Goal: Information Seeking & Learning: Find contact information

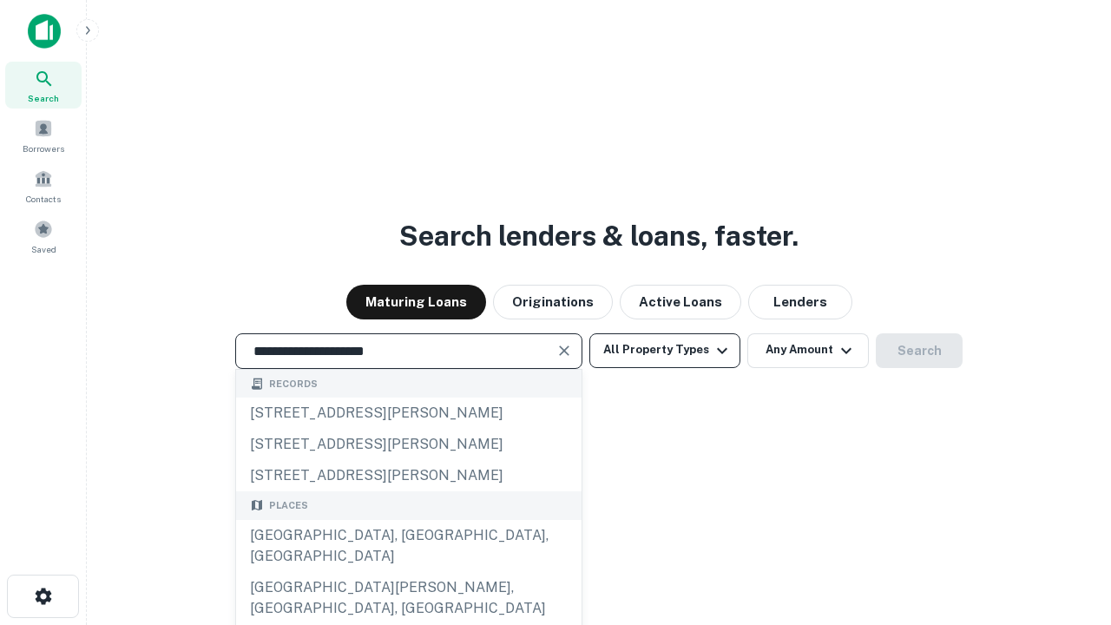
click at [408, 572] on div "Santa Monica, CA, USA" at bounding box center [409, 546] width 346 height 52
click at [665, 350] on button "All Property Types" at bounding box center [664, 350] width 151 height 35
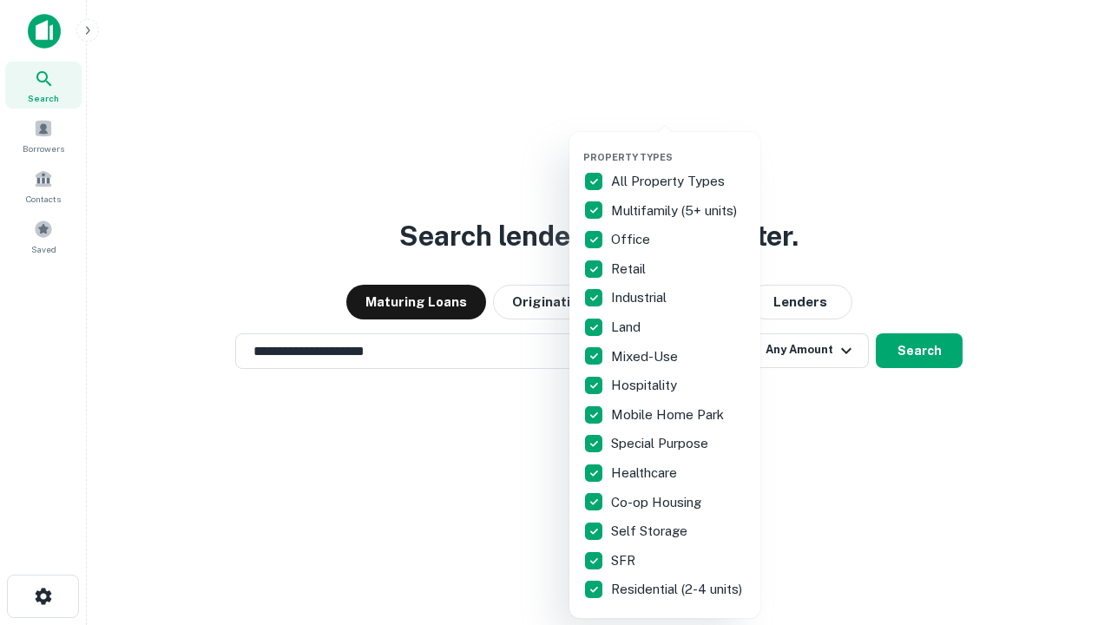
type input "**********"
click at [679, 146] on button "button" at bounding box center [678, 146] width 191 height 1
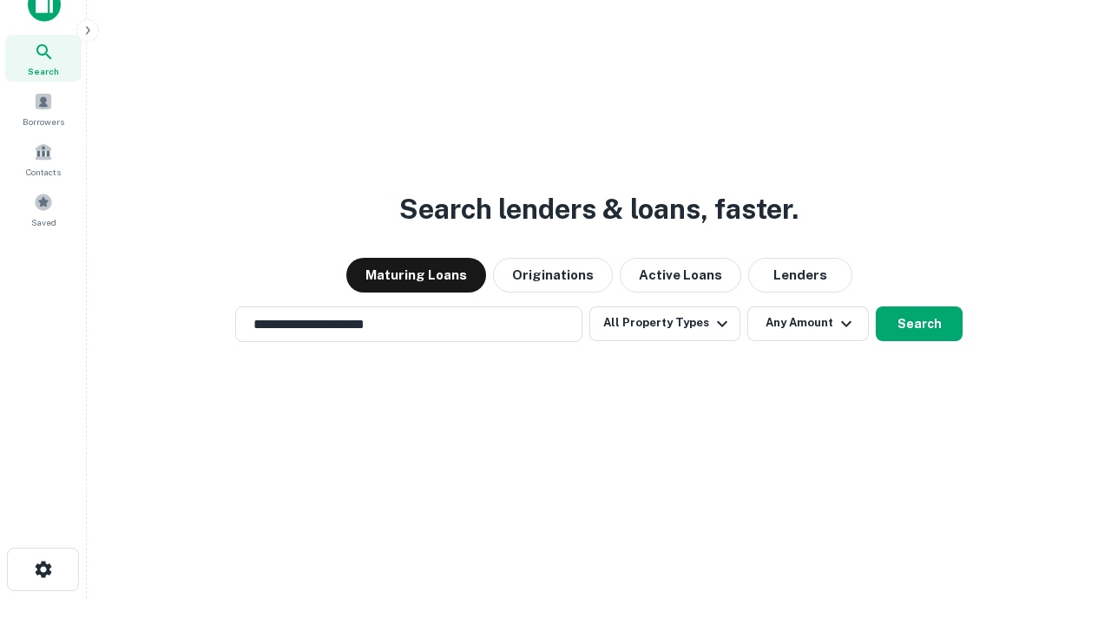
scroll to position [10, 209]
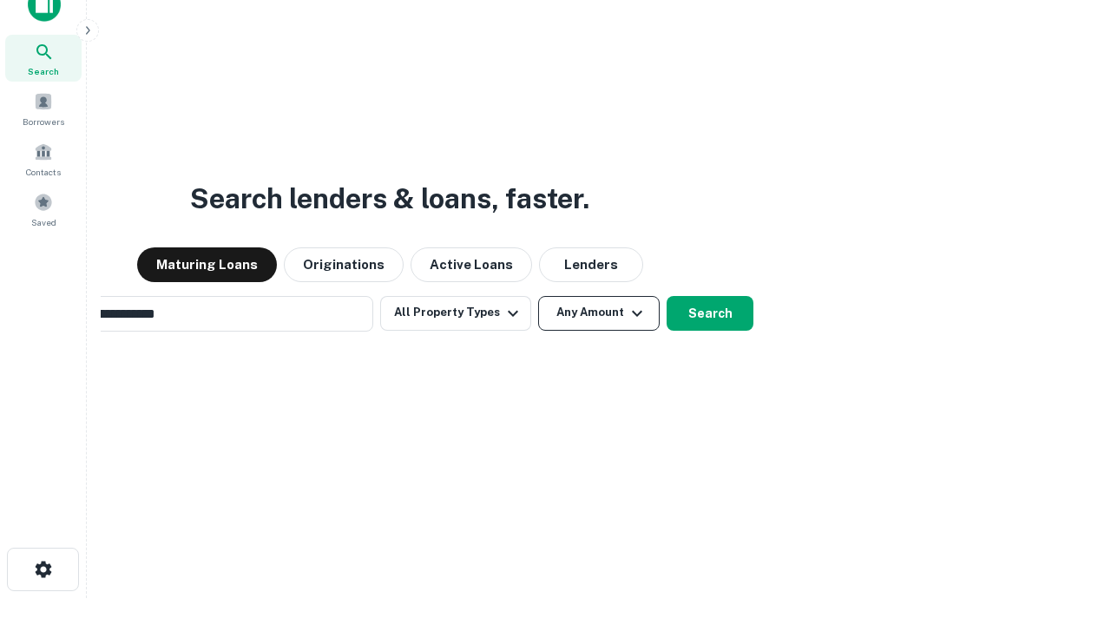
click at [538, 296] on button "Any Amount" at bounding box center [599, 313] width 122 height 35
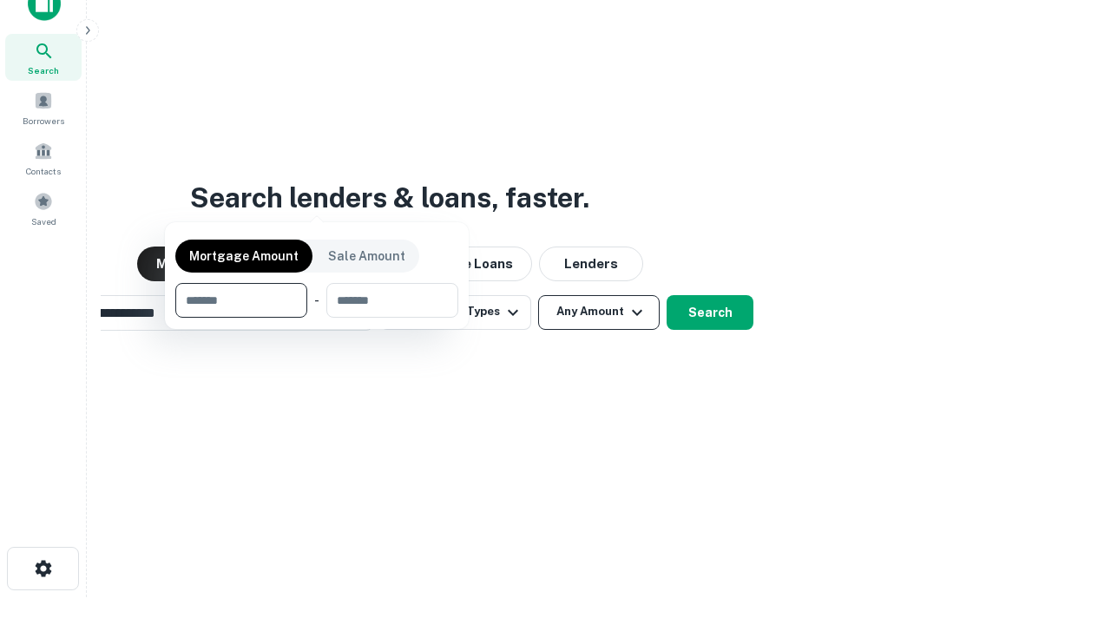
scroll to position [125, 491]
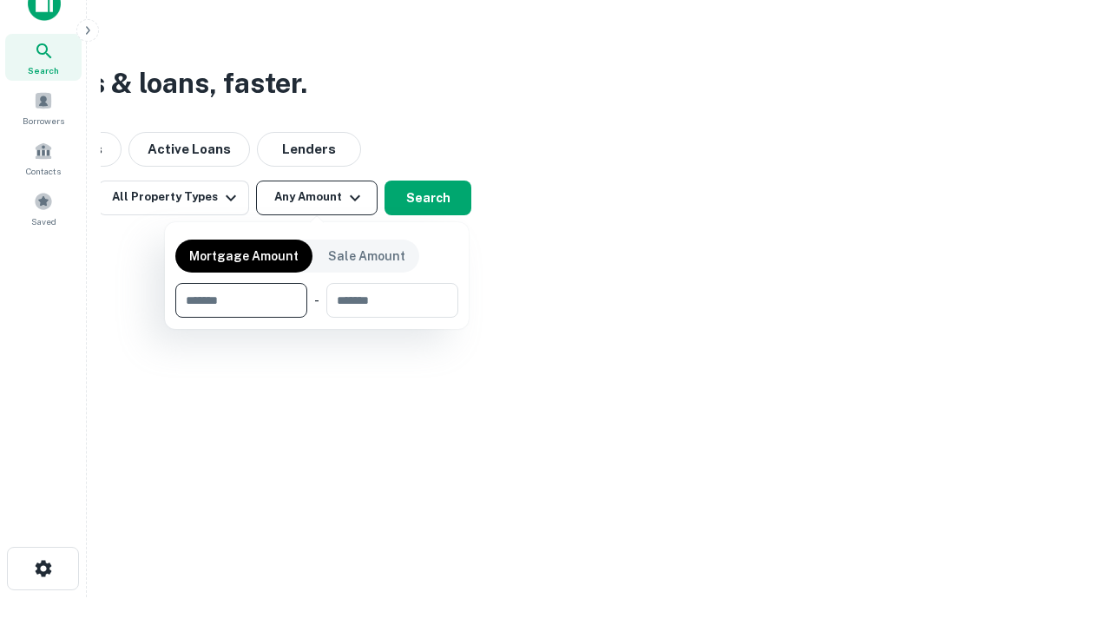
type input "*******"
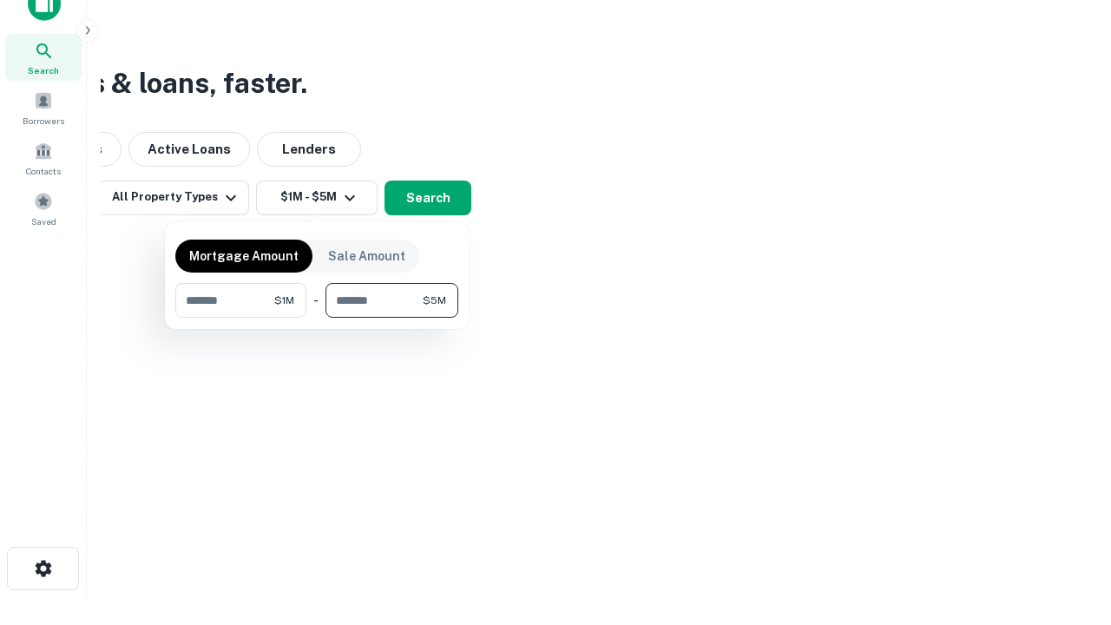
type input "*******"
click at [317, 318] on button "button" at bounding box center [316, 318] width 283 height 1
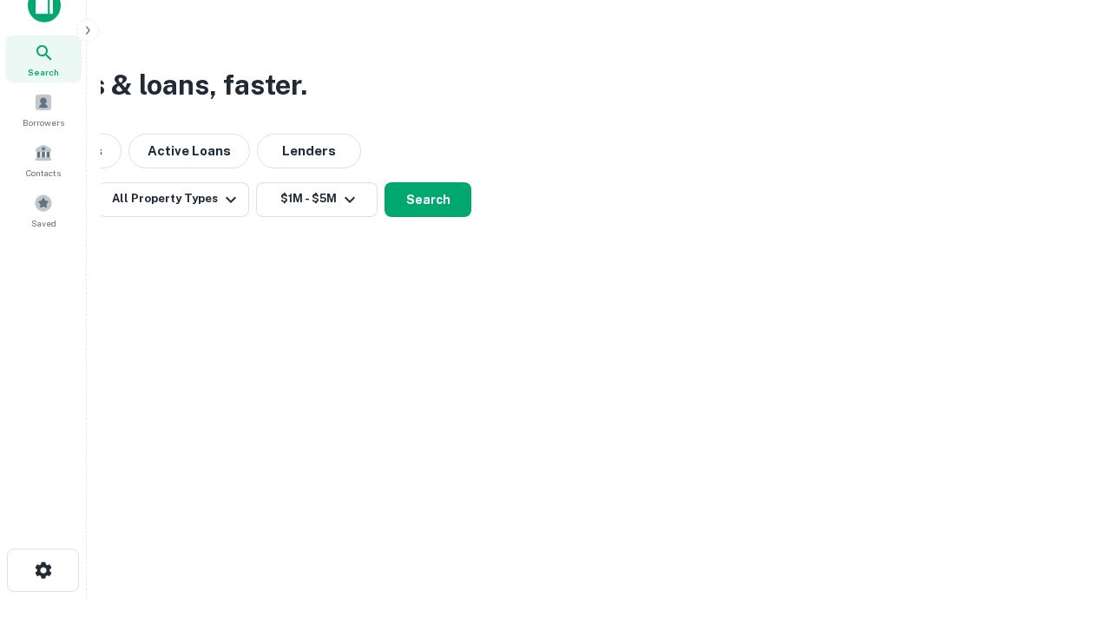
scroll to position [10, 320]
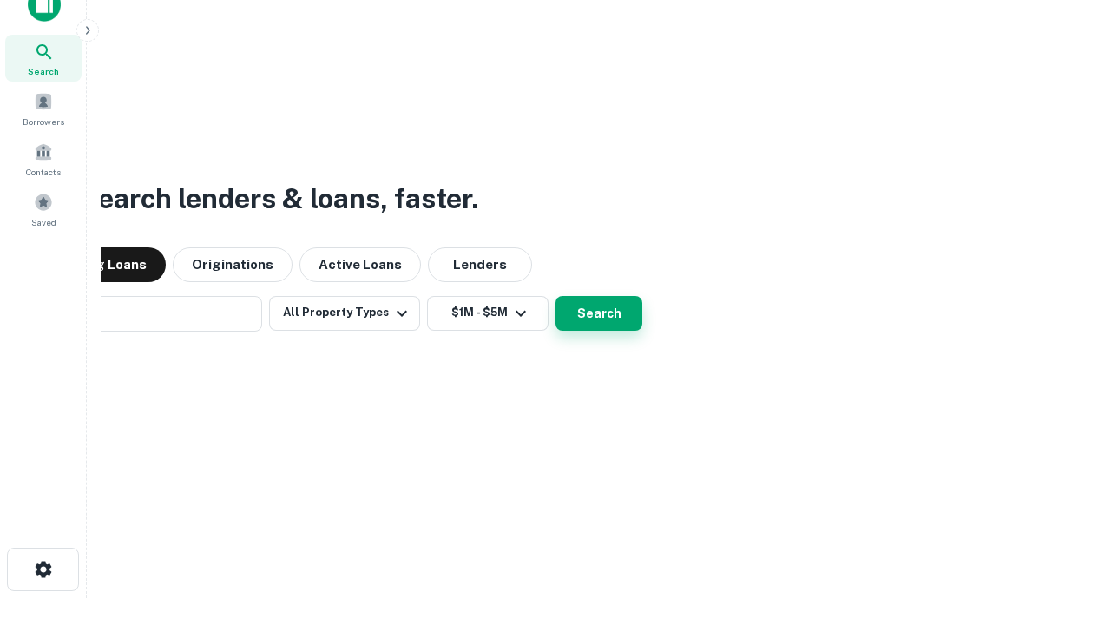
click at [556, 296] on button "Search" at bounding box center [599, 313] width 87 height 35
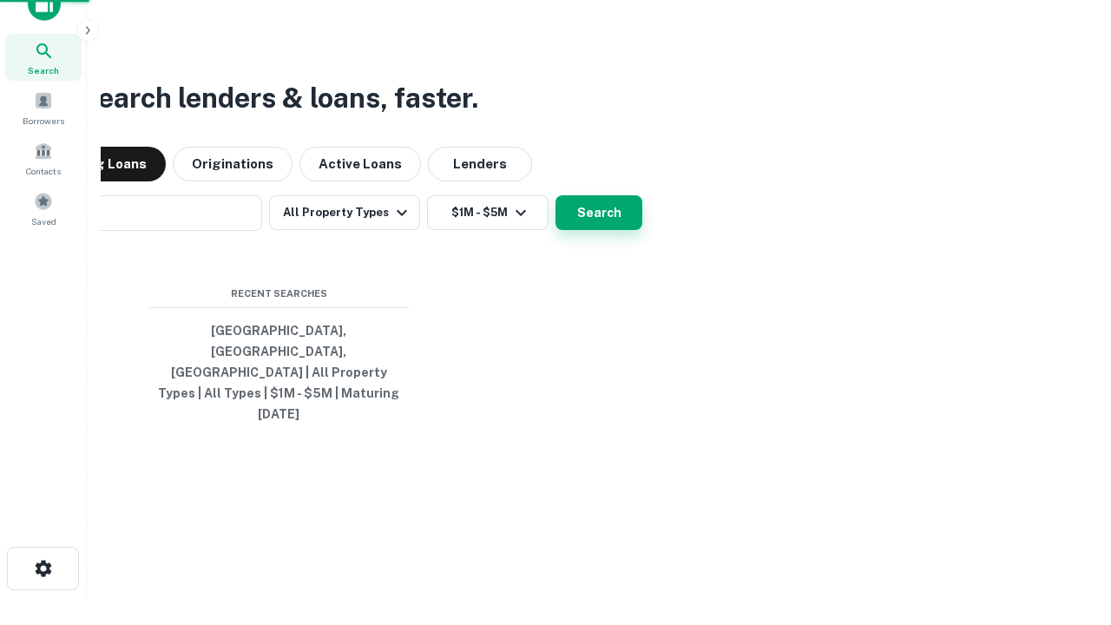
scroll to position [46, 491]
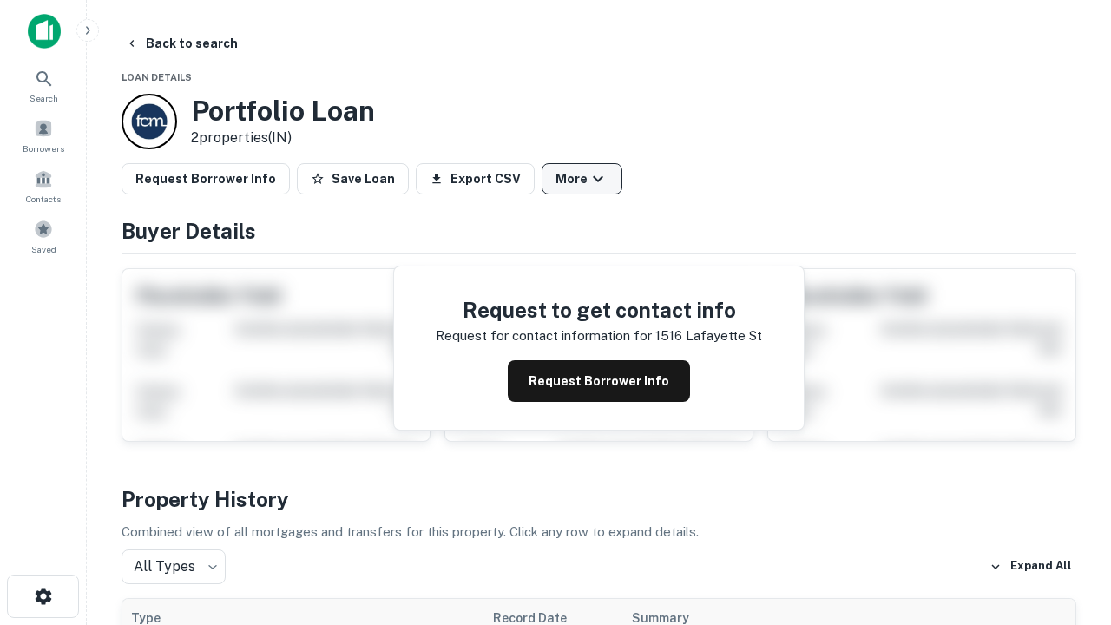
click at [582, 179] on button "More" at bounding box center [582, 178] width 81 height 31
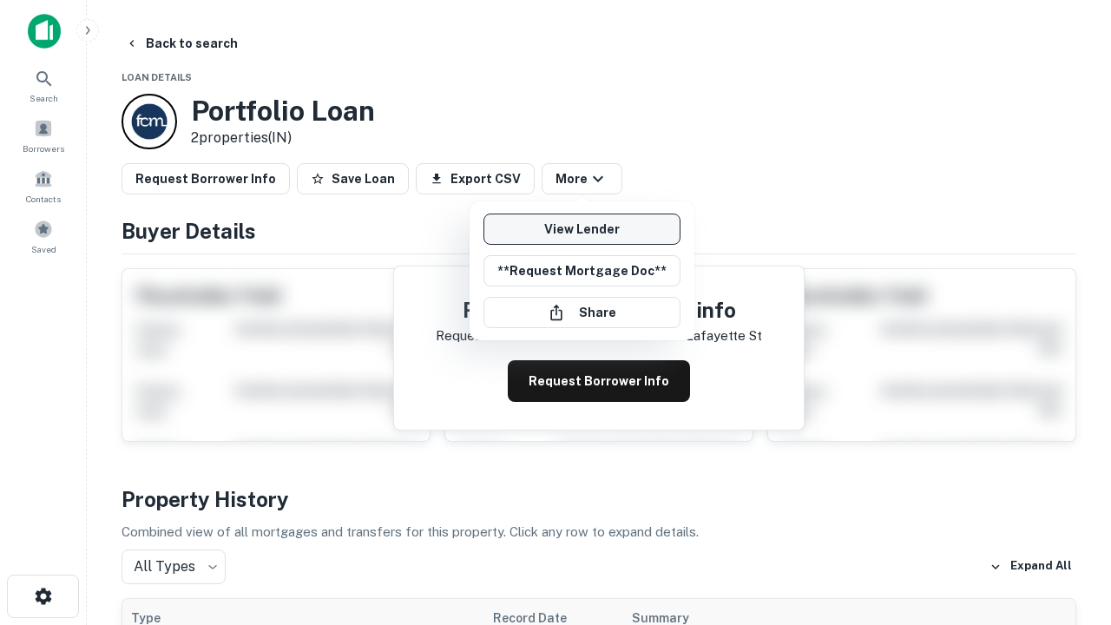
click at [582, 229] on link "View Lender" at bounding box center [582, 229] width 197 height 31
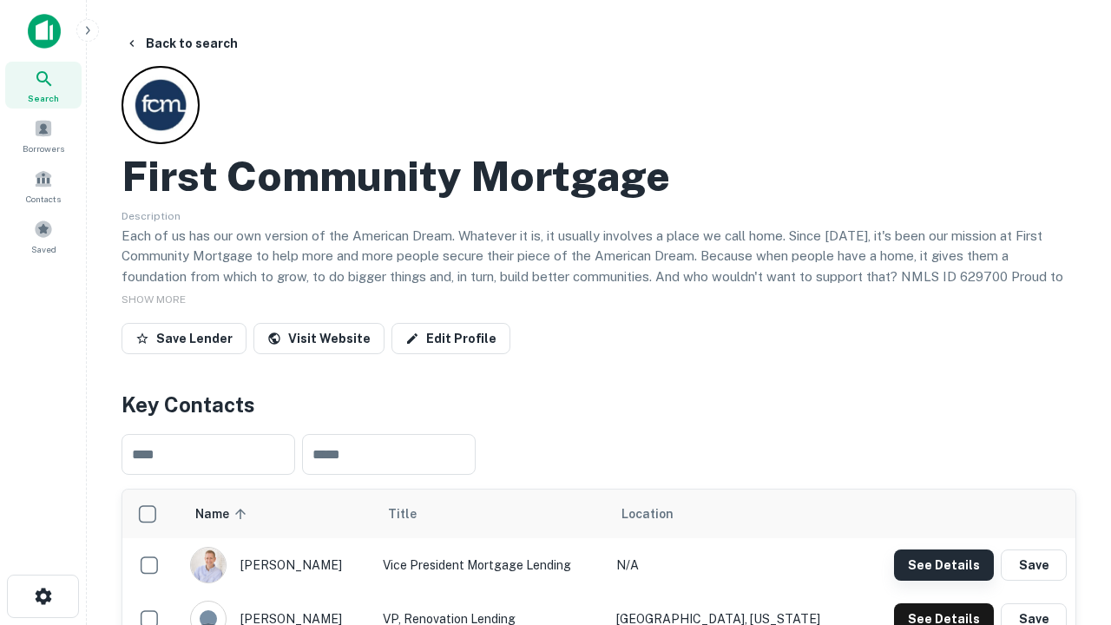
click at [944, 564] on button "See Details" at bounding box center [944, 565] width 100 height 31
click at [43, 596] on icon "button" at bounding box center [43, 596] width 21 height 21
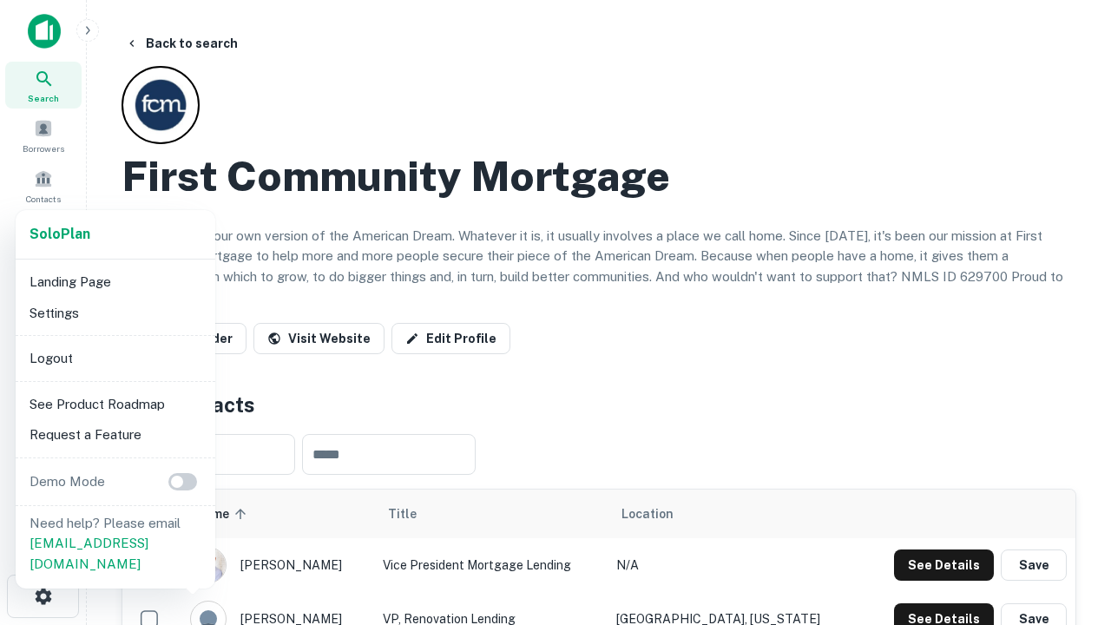
click at [115, 358] on li "Logout" at bounding box center [116, 358] width 186 height 31
